Goal: Task Accomplishment & Management: Use online tool/utility

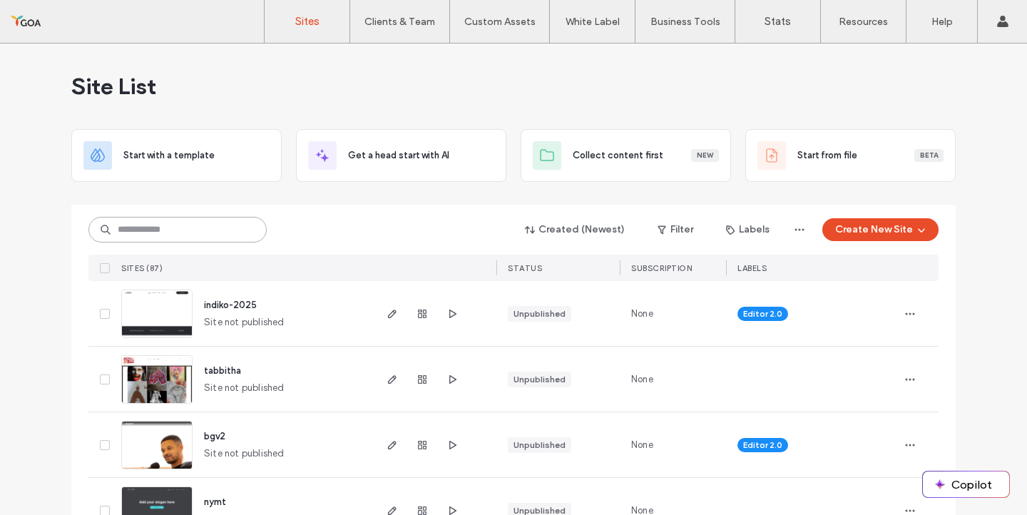
click at [168, 227] on input at bounding box center [177, 230] width 178 height 26
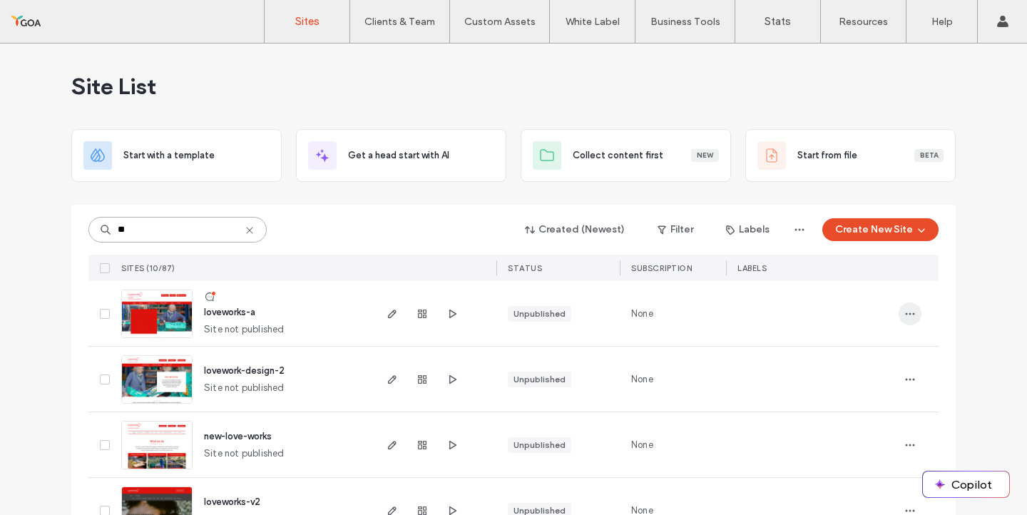
type input "**"
click at [912, 316] on span "button" at bounding box center [909, 313] width 23 height 23
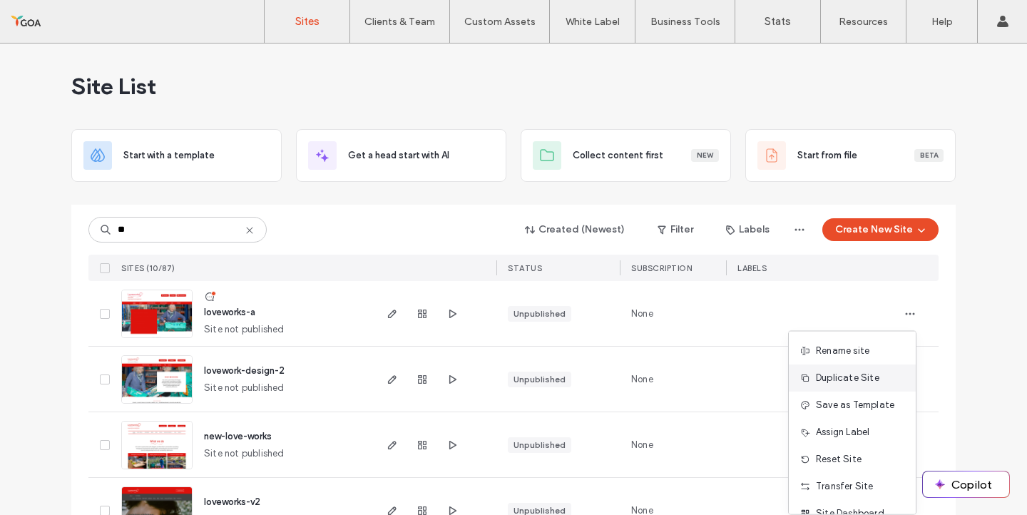
click at [880, 386] on div "Duplicate Site" at bounding box center [851, 377] width 127 height 27
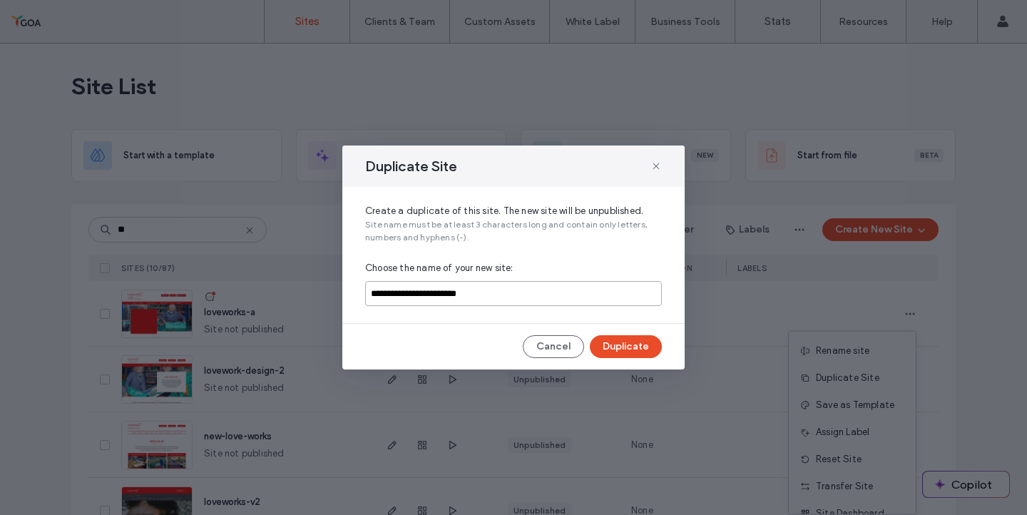
drag, startPoint x: 418, startPoint y: 295, endPoint x: 533, endPoint y: 294, distance: 114.1
click at [533, 294] on input "**********" at bounding box center [513, 293] width 297 height 25
type input "**********"
click at [627, 346] on button "Duplicate" at bounding box center [626, 346] width 72 height 23
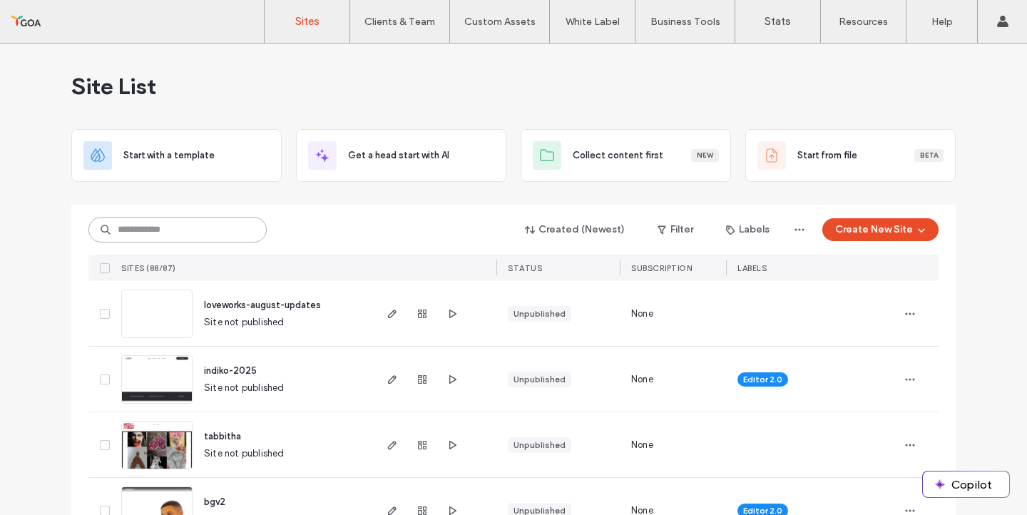
click at [180, 227] on input at bounding box center [177, 230] width 178 height 26
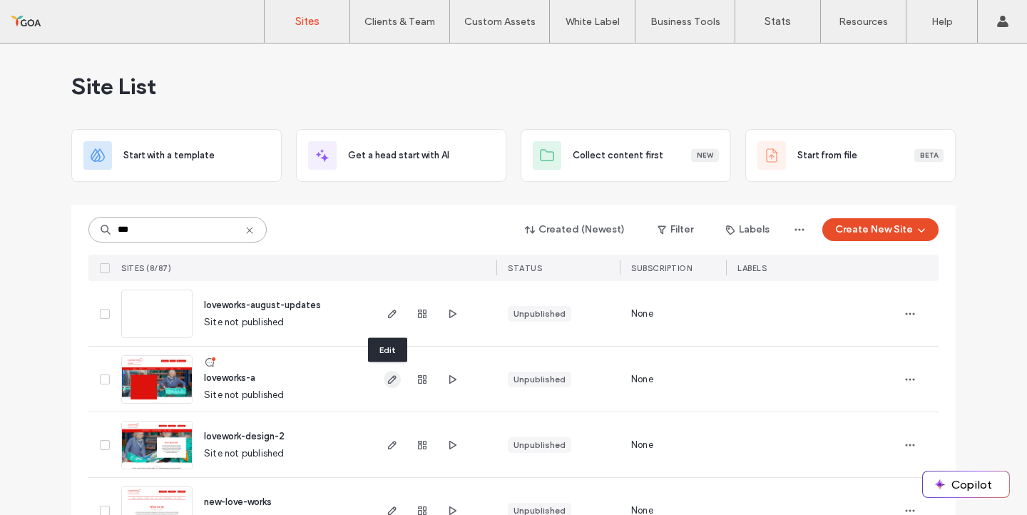
type input "***"
click at [386, 376] on icon "button" at bounding box center [391, 379] width 11 height 11
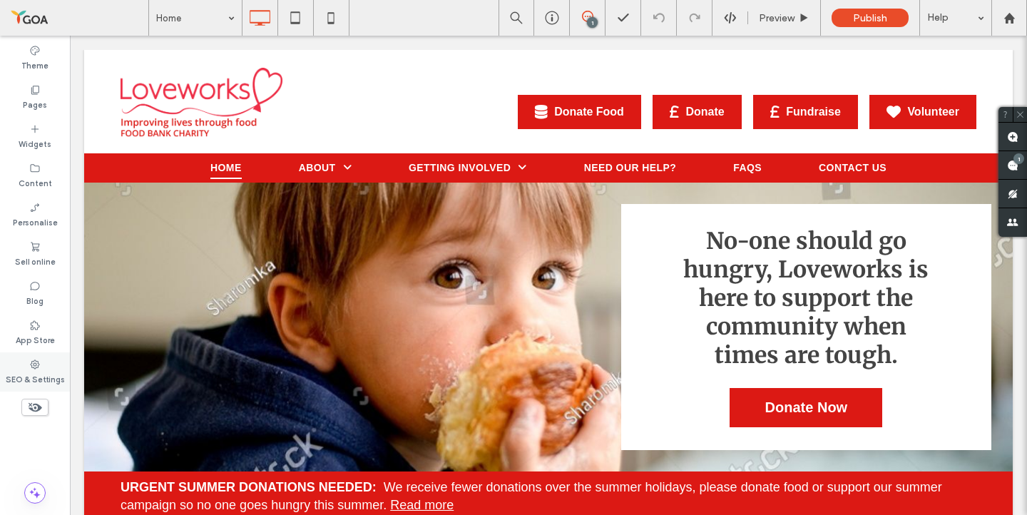
click at [39, 365] on icon at bounding box center [34, 364] width 11 height 11
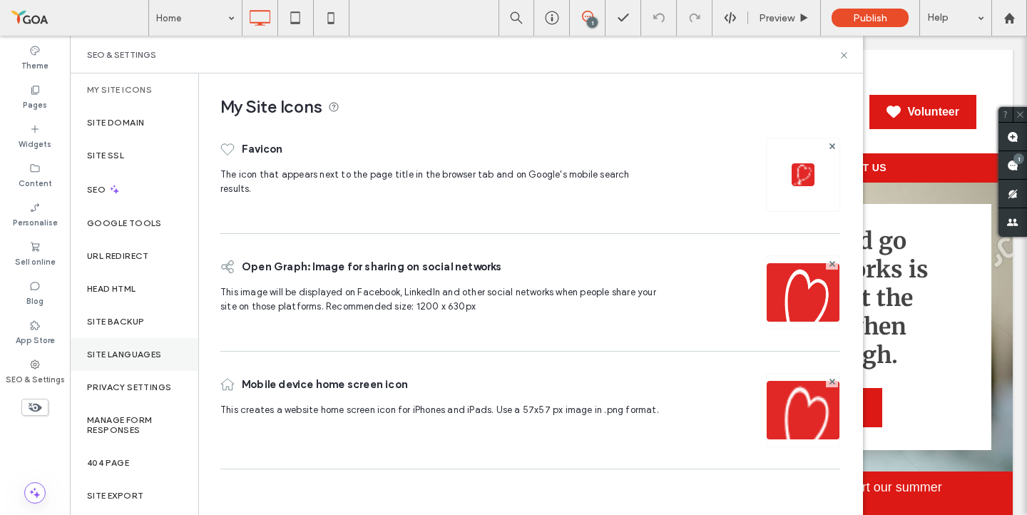
scroll to position [40, 0]
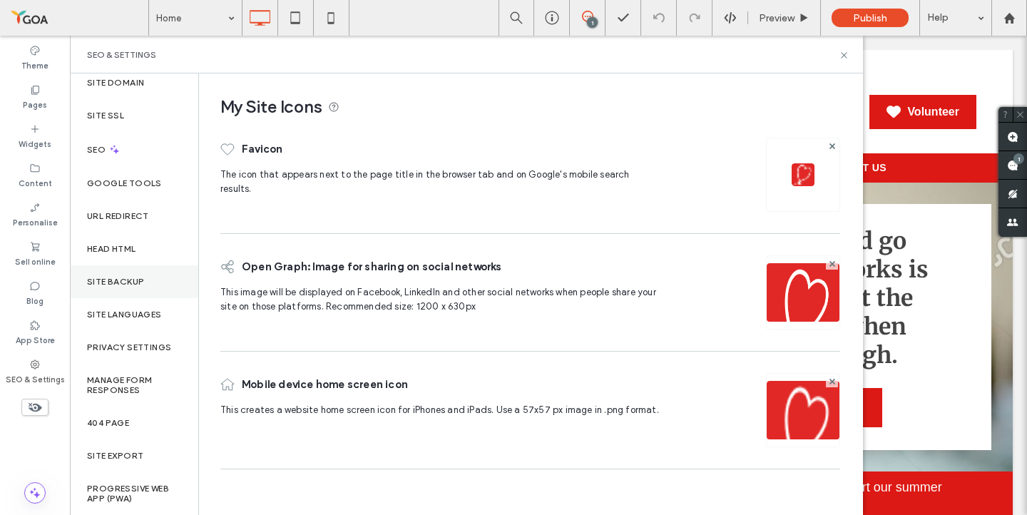
click at [122, 288] on div "Site backup" at bounding box center [134, 281] width 128 height 33
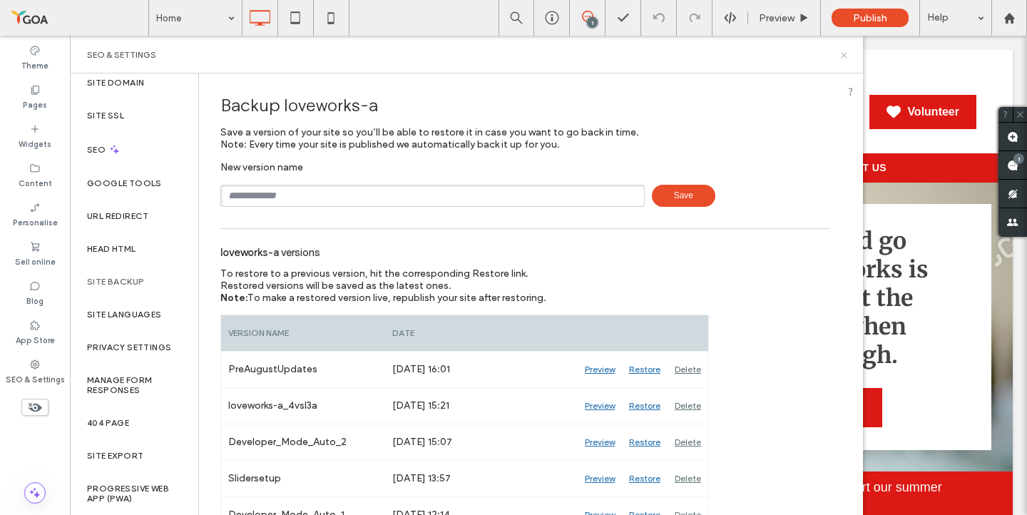
click at [845, 52] on icon at bounding box center [843, 55] width 11 height 11
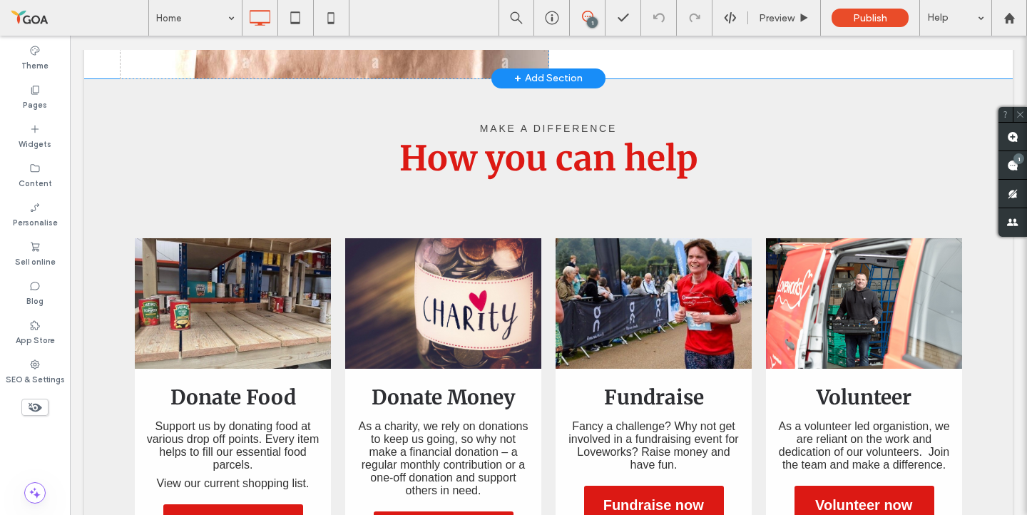
scroll to position [814, 0]
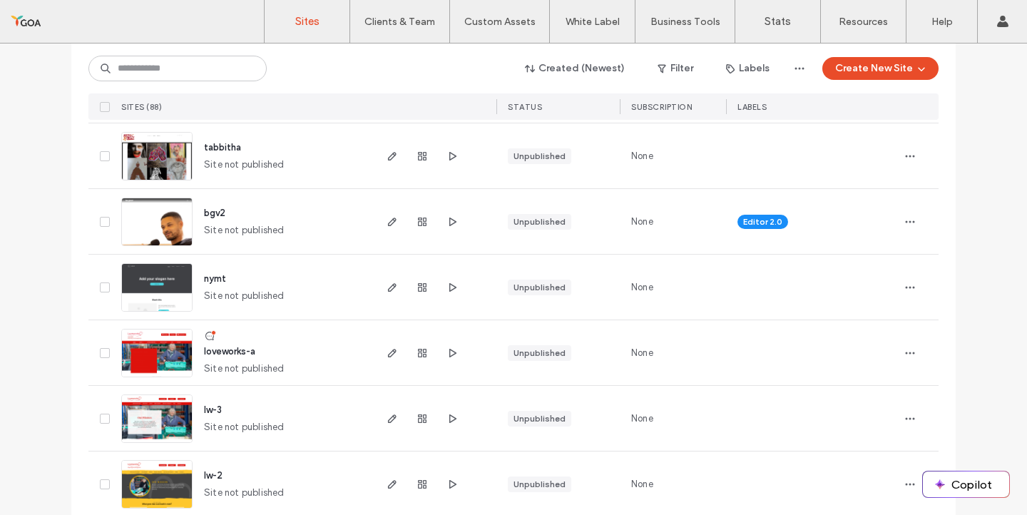
scroll to position [298, 0]
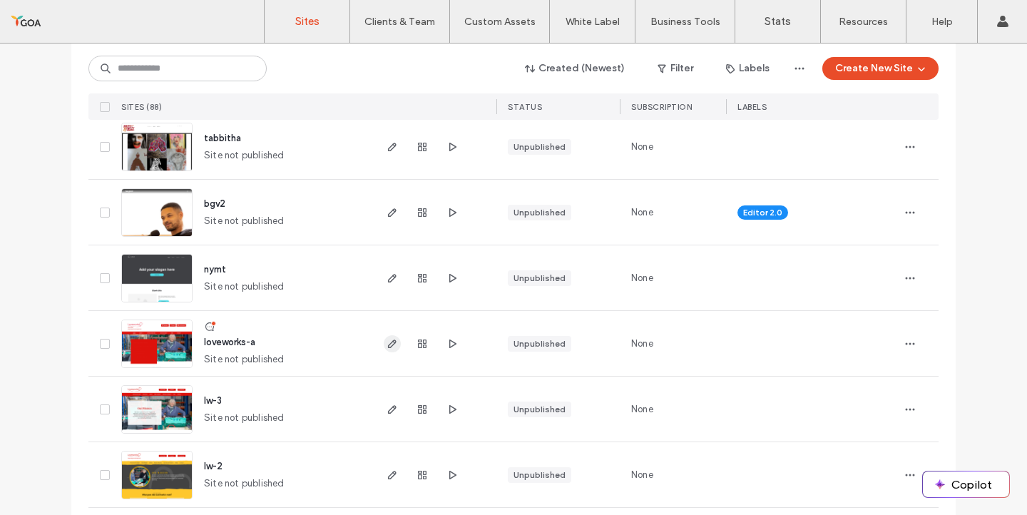
click at [393, 344] on span "button" at bounding box center [392, 343] width 17 height 17
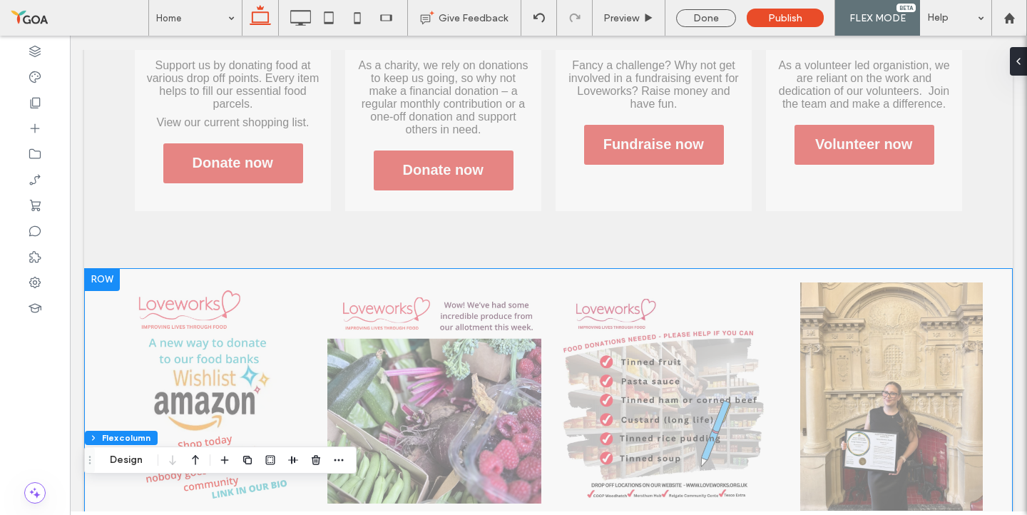
scroll to position [1254, 0]
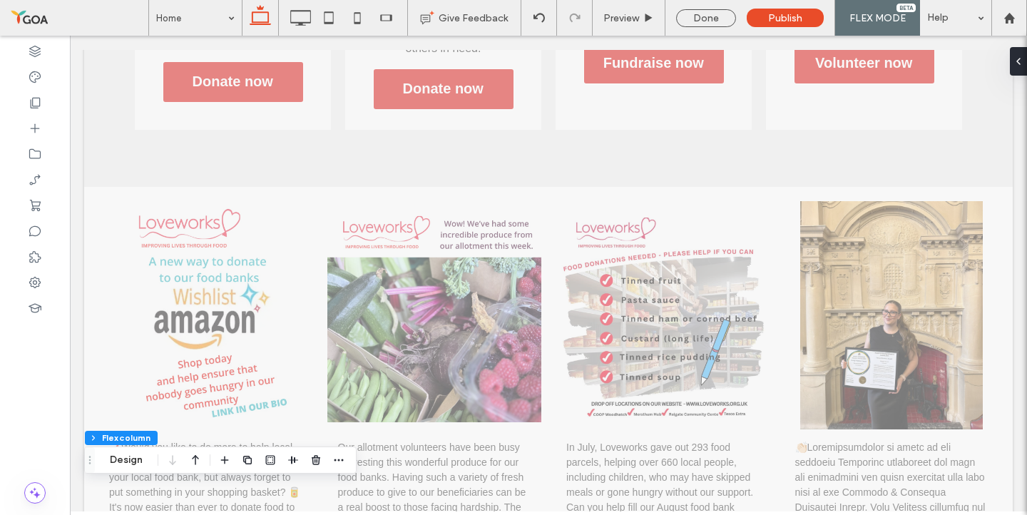
click at [74, 247] on body "Click To Paste Donate Food Donate Fundraise Volunteer Click To Paste Click To P…" at bounding box center [548, 258] width 957 height 2953
click at [688, 7] on div "Done" at bounding box center [705, 18] width 81 height 36
click at [691, 11] on div "Done" at bounding box center [706, 18] width 60 height 18
